Goal: Browse casually

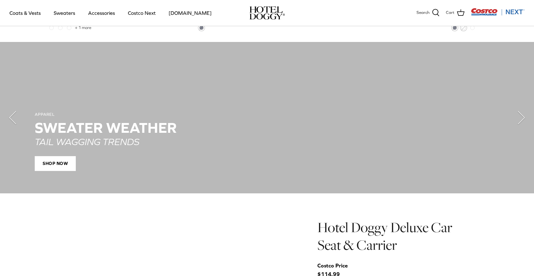
scroll to position [470, 0]
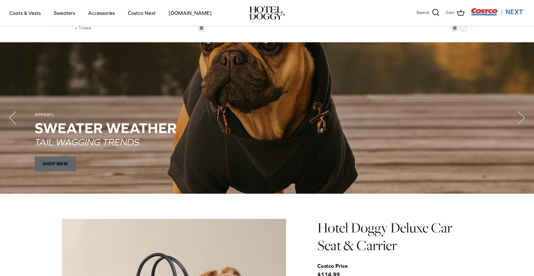
click at [74, 163] on span "SHOP NOW" at bounding box center [55, 164] width 41 height 15
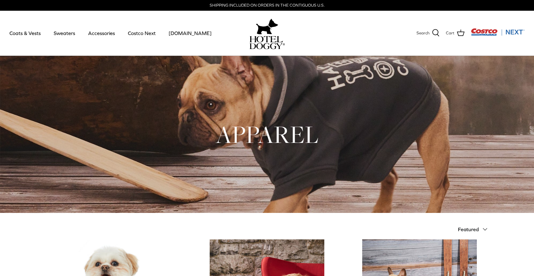
click at [312, 140] on h1 "APPAREL" at bounding box center [267, 134] width 448 height 31
click at [287, 129] on h1 "APPAREL" at bounding box center [267, 134] width 448 height 31
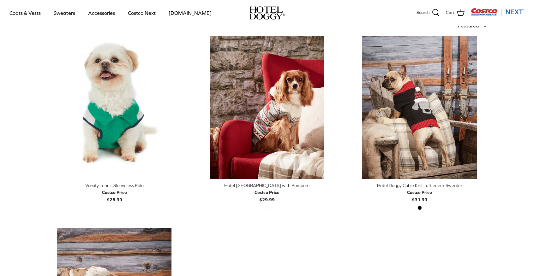
scroll to position [160, 0]
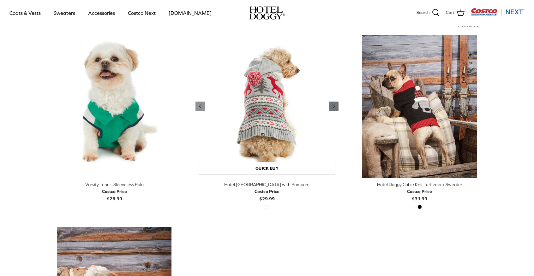
click at [333, 106] on polyline "Previous" at bounding box center [334, 106] width 2 height 4
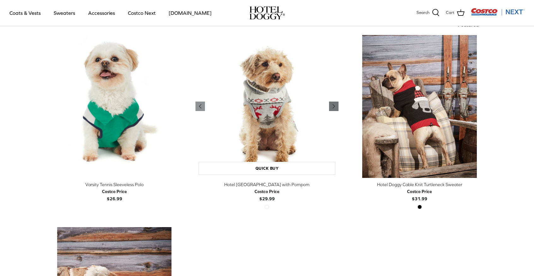
click at [333, 106] on polyline "Previous" at bounding box center [334, 106] width 2 height 4
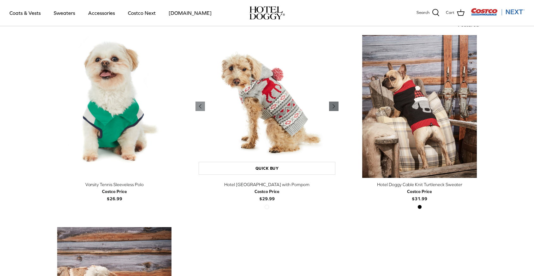
click at [333, 106] on polyline "Previous" at bounding box center [334, 106] width 2 height 4
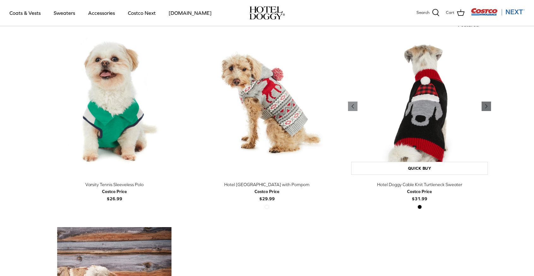
click at [488, 107] on icon "Right" at bounding box center [486, 107] width 8 height 8
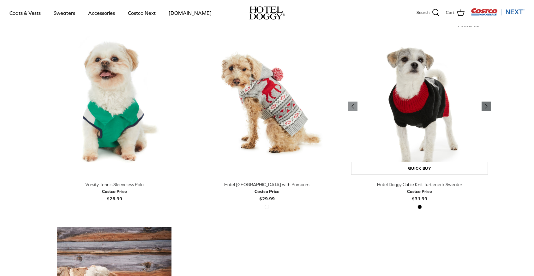
click at [488, 107] on icon "Right" at bounding box center [486, 107] width 8 height 8
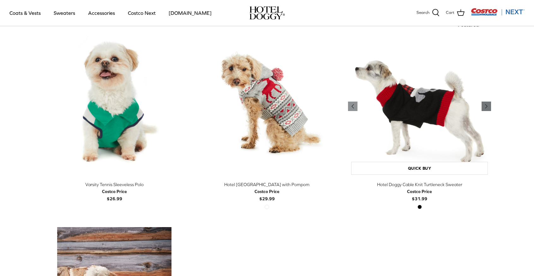
click at [488, 107] on icon "Right" at bounding box center [486, 107] width 8 height 8
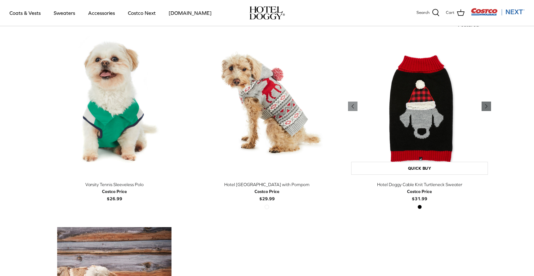
click at [488, 107] on icon "Right" at bounding box center [486, 107] width 8 height 8
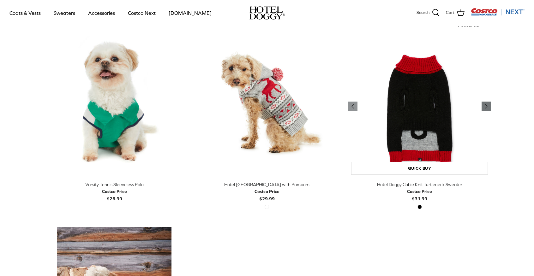
click at [488, 107] on icon "Right" at bounding box center [486, 107] width 8 height 8
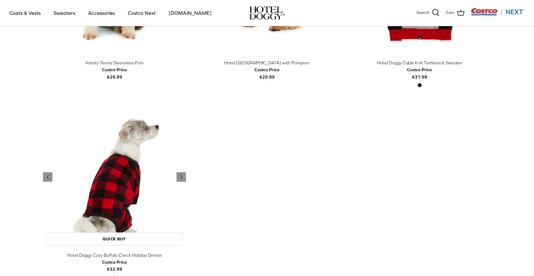
scroll to position [296, 0]
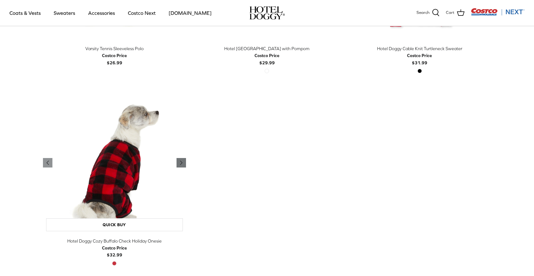
click at [182, 161] on icon "Right" at bounding box center [181, 163] width 8 height 8
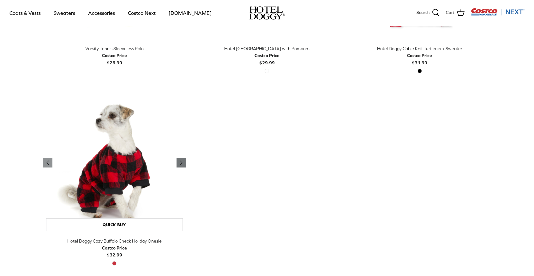
click at [182, 161] on icon "Right" at bounding box center [181, 163] width 8 height 8
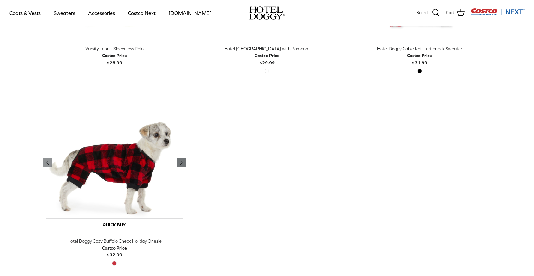
click at [182, 161] on icon "Right" at bounding box center [181, 163] width 8 height 8
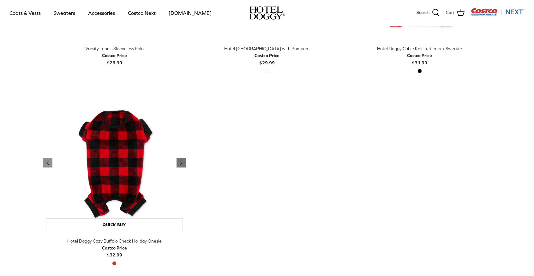
click at [182, 161] on icon "Right" at bounding box center [181, 163] width 8 height 8
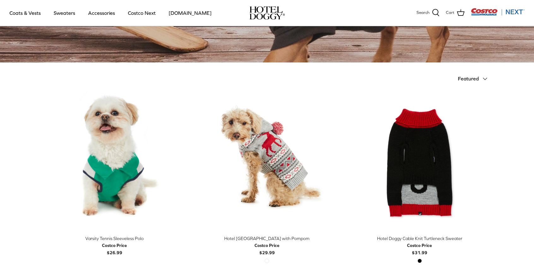
scroll to position [0, 0]
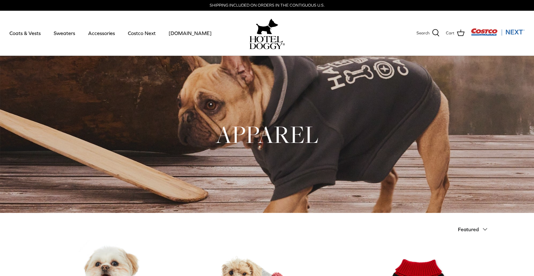
click at [268, 44] on img at bounding box center [266, 42] width 35 height 13
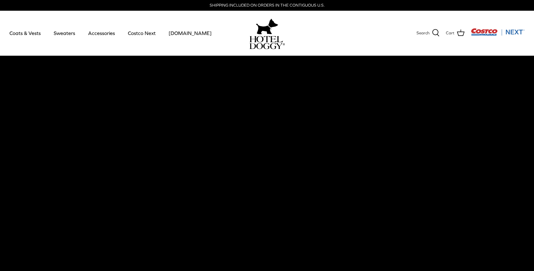
click at [267, 154] on video at bounding box center [267, 166] width 534 height 221
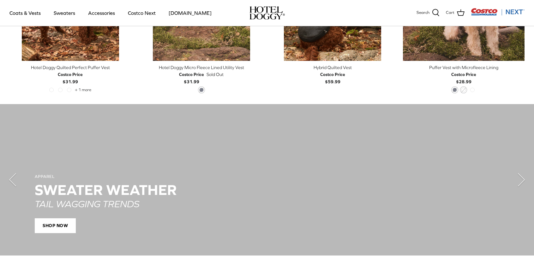
scroll to position [414, 0]
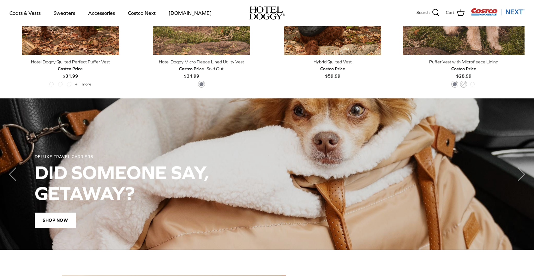
click at [46, 171] on div "DID SOMEONE SAY, GETAWAY?" at bounding box center [267, 183] width 464 height 42
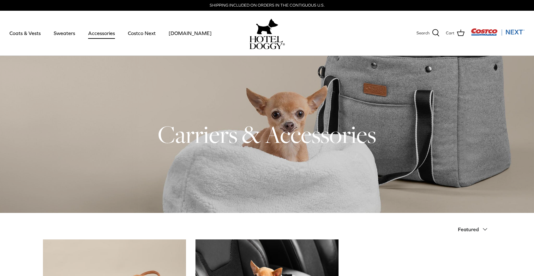
click at [487, 33] on img "Costco Next" at bounding box center [498, 32] width 54 height 8
